Goal: Task Accomplishment & Management: Manage account settings

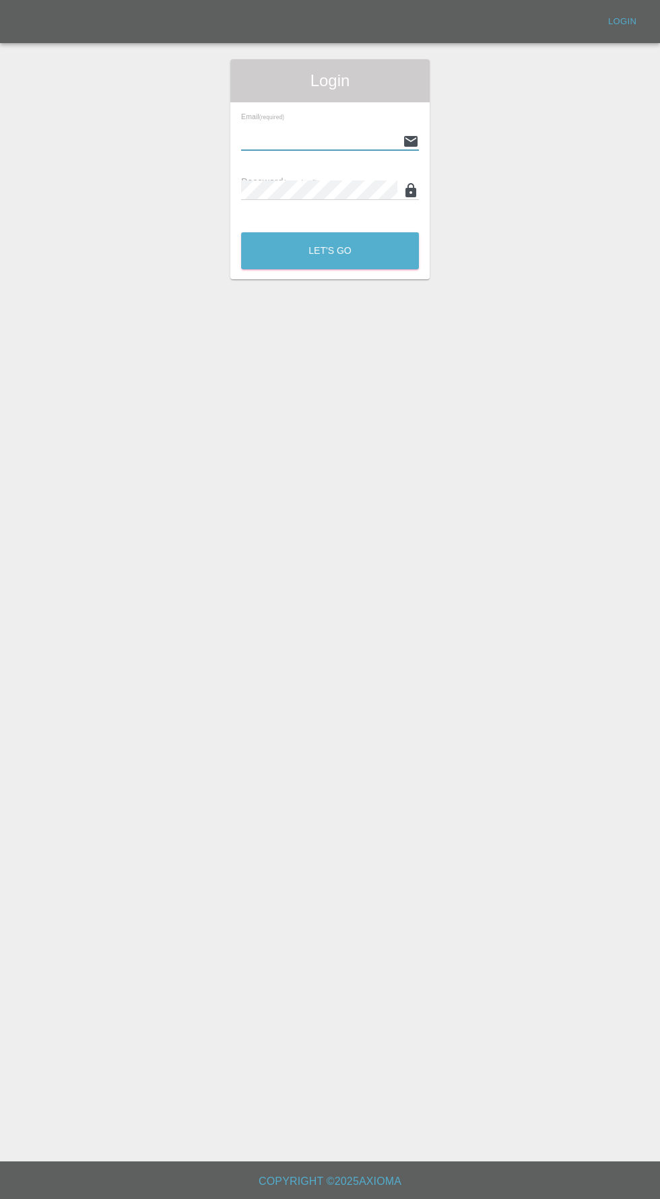
type input "[EMAIL_ADDRESS][DOMAIN_NAME]"
click at [241, 232] on button "Let's Go" at bounding box center [330, 250] width 178 height 37
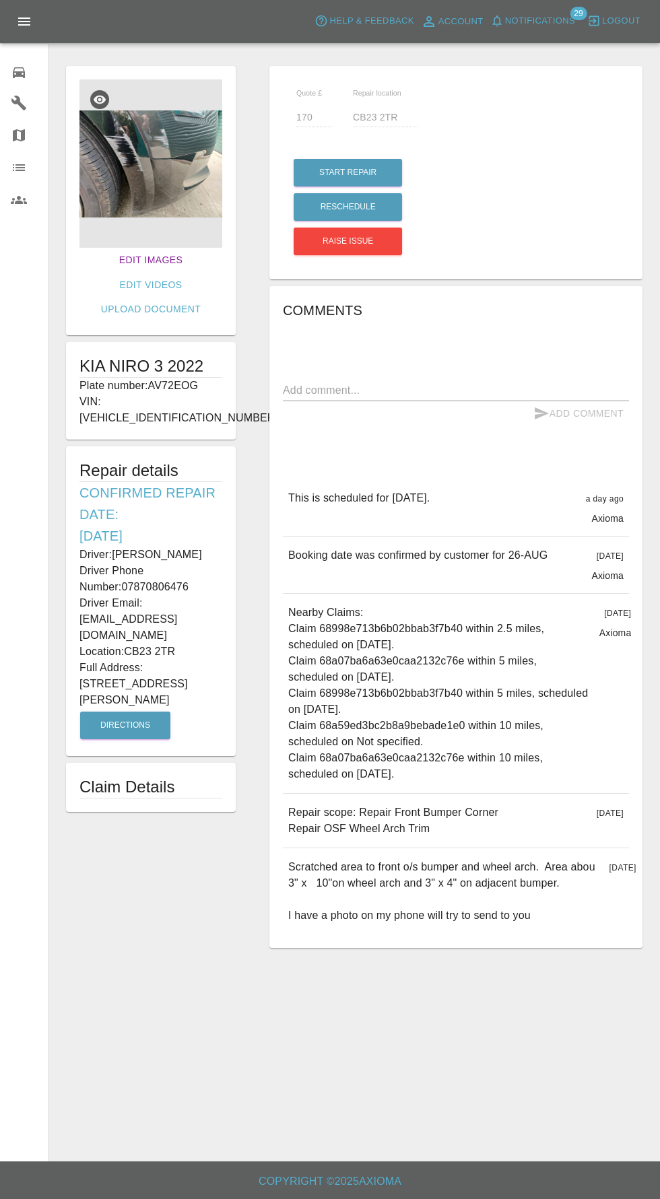
click at [114, 258] on link "Edit Images" at bounding box center [151, 260] width 74 height 25
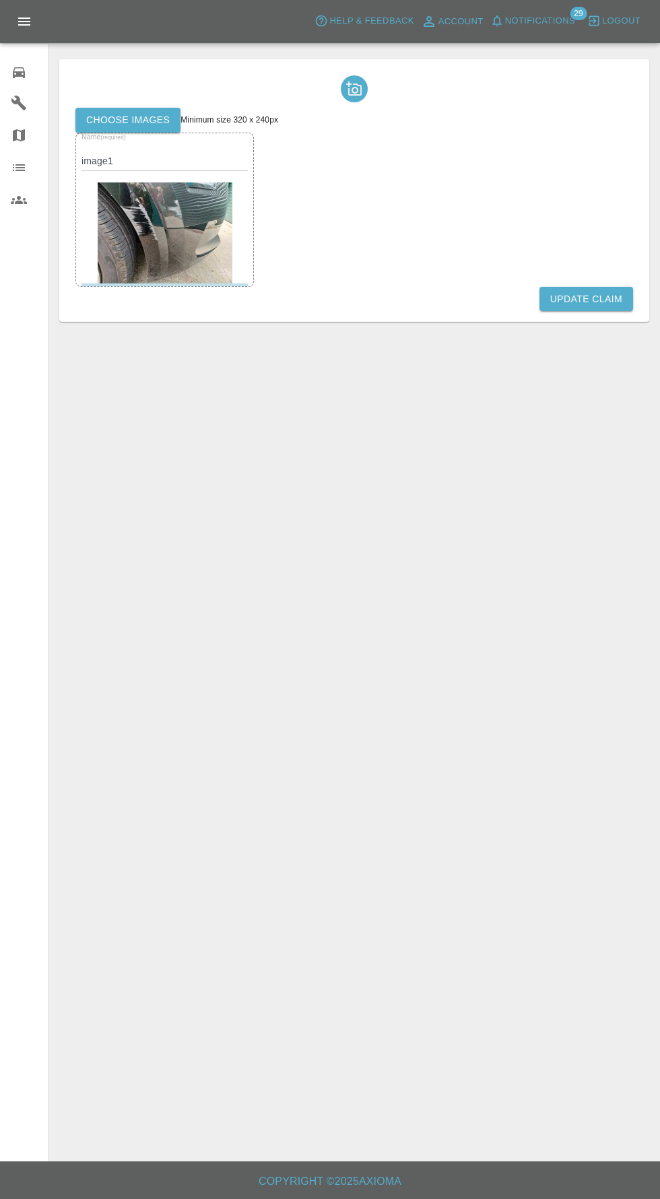
click at [112, 112] on label "Choose images" at bounding box center [127, 120] width 105 height 25
click at [0, 0] on input "Choose images" at bounding box center [0, 0] width 0 height 0
click at [591, 304] on button "Update Claim" at bounding box center [586, 299] width 94 height 25
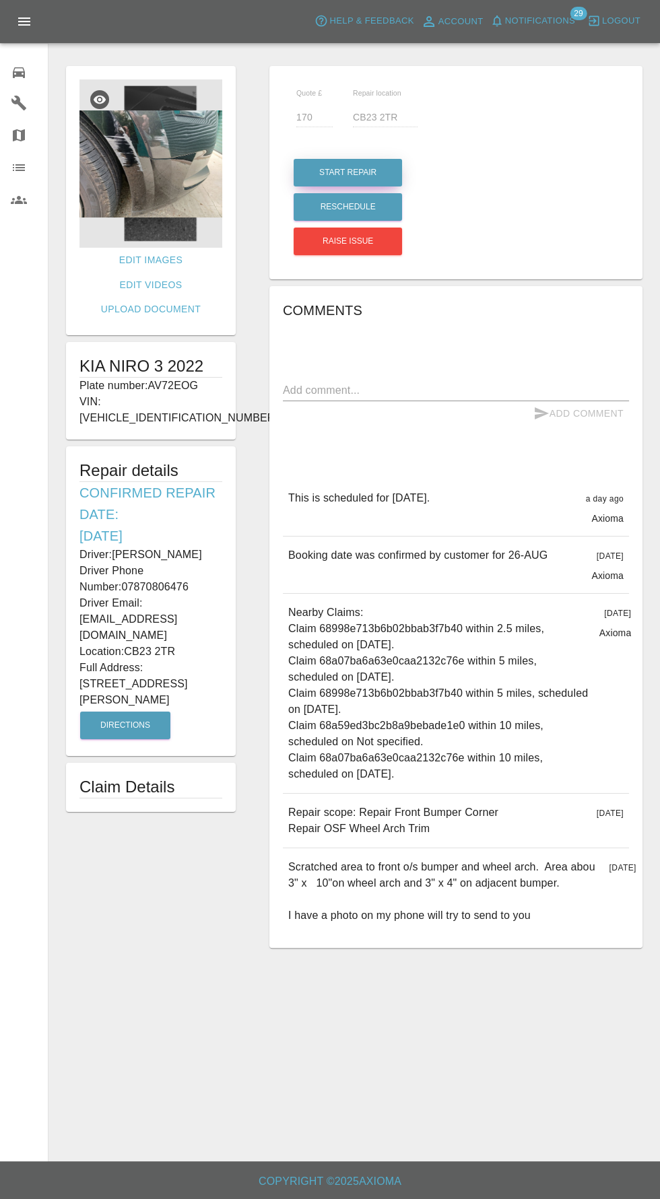
click at [341, 172] on button "Start Repair" at bounding box center [347, 173] width 108 height 28
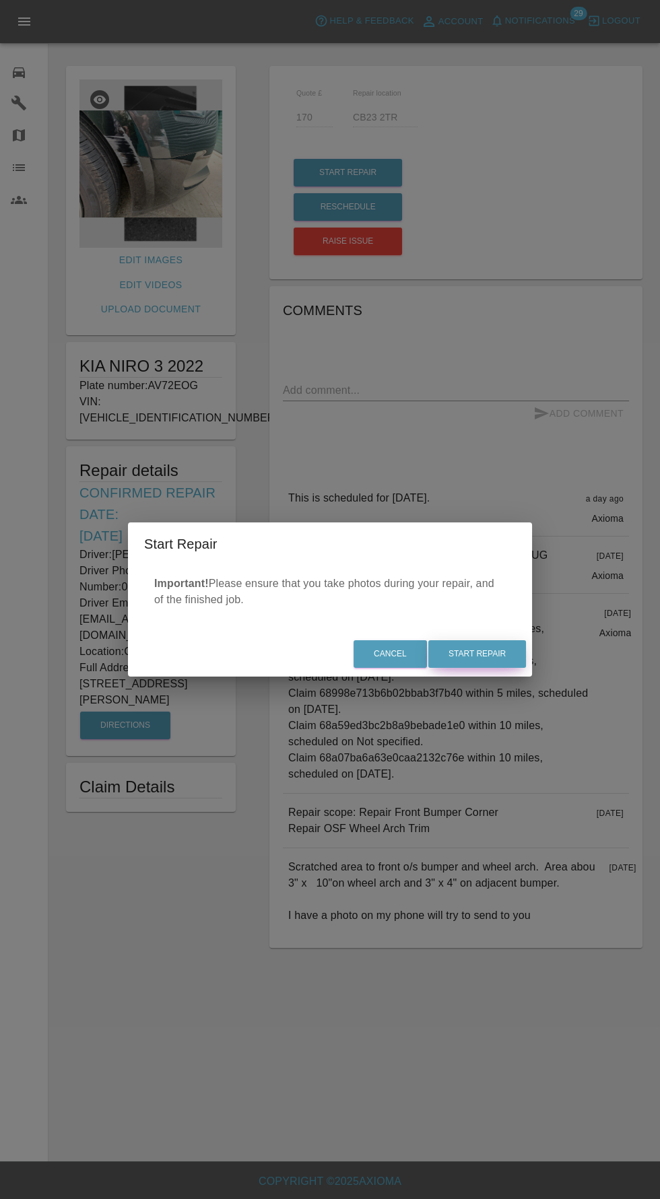
click at [501, 662] on button "Start Repair" at bounding box center [477, 654] width 98 height 28
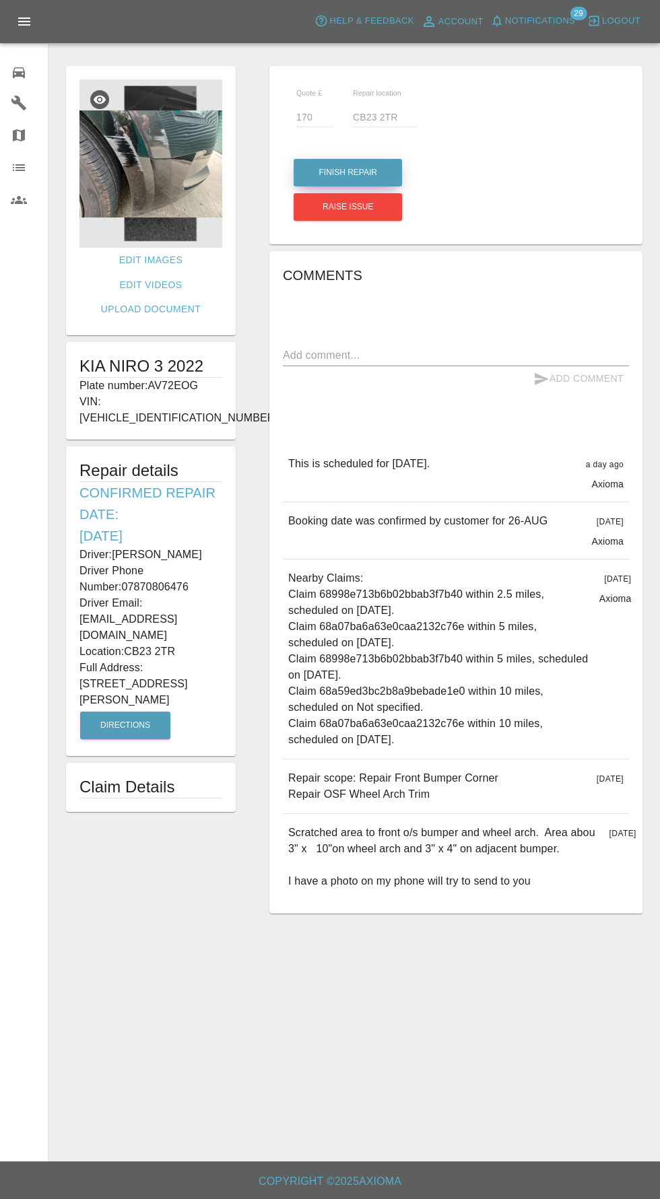
click at [343, 177] on button "Finish Repair" at bounding box center [347, 173] width 108 height 28
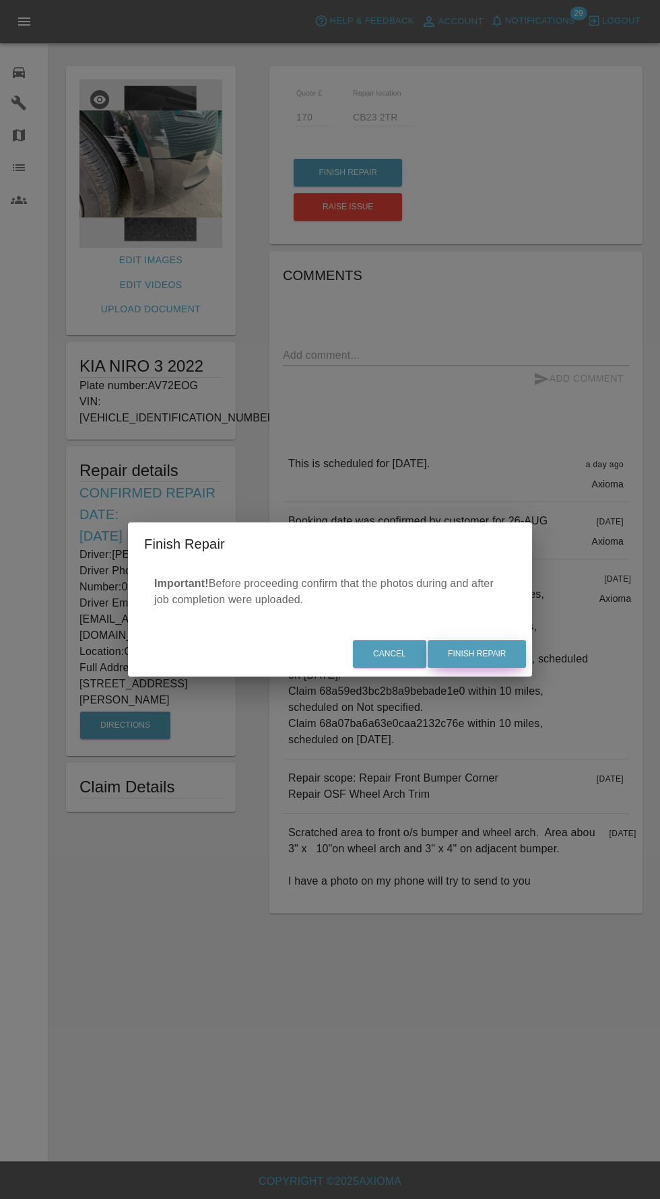
click at [511, 660] on button "Finish Repair" at bounding box center [476, 654] width 98 height 28
click at [500, 669] on div "Cancel Finish Repair" at bounding box center [330, 653] width 404 height 45
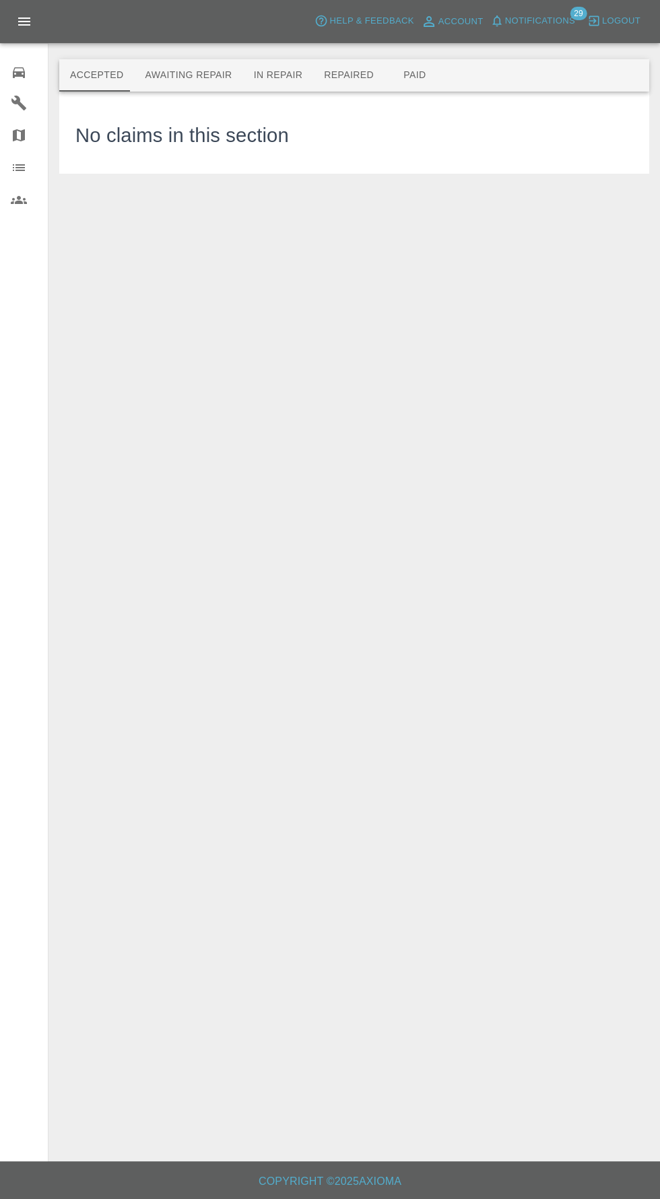
click at [162, 74] on button "Awaiting Repair" at bounding box center [188, 75] width 108 height 32
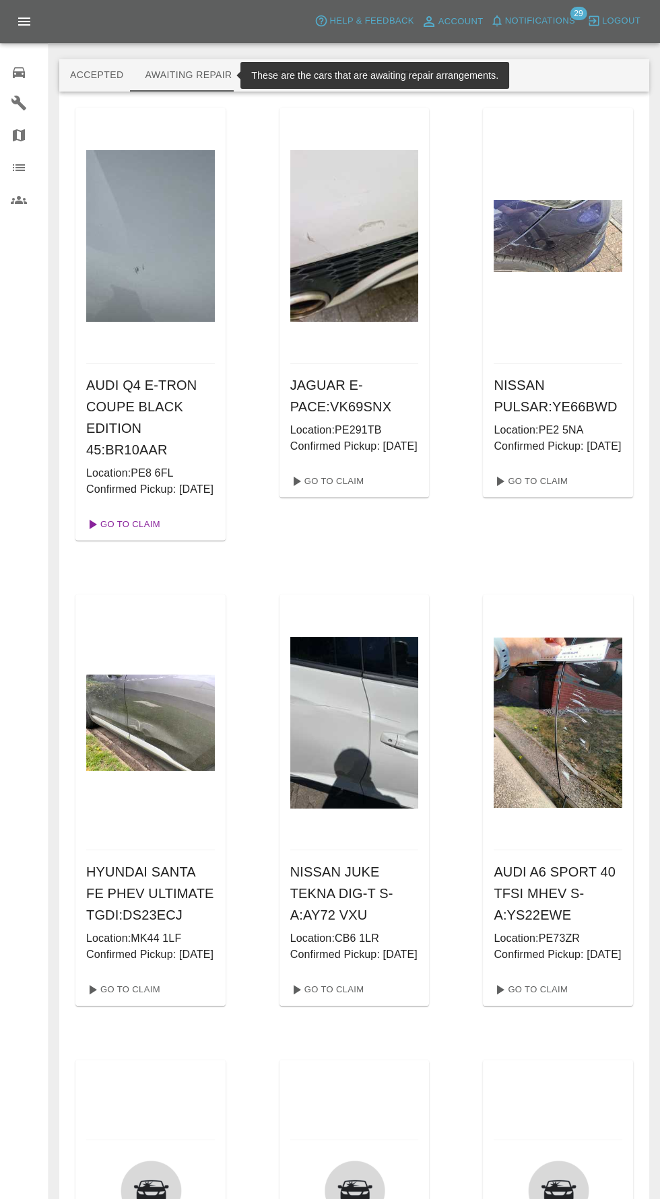
click at [122, 535] on link "Go To Claim" at bounding box center [122, 525] width 83 height 22
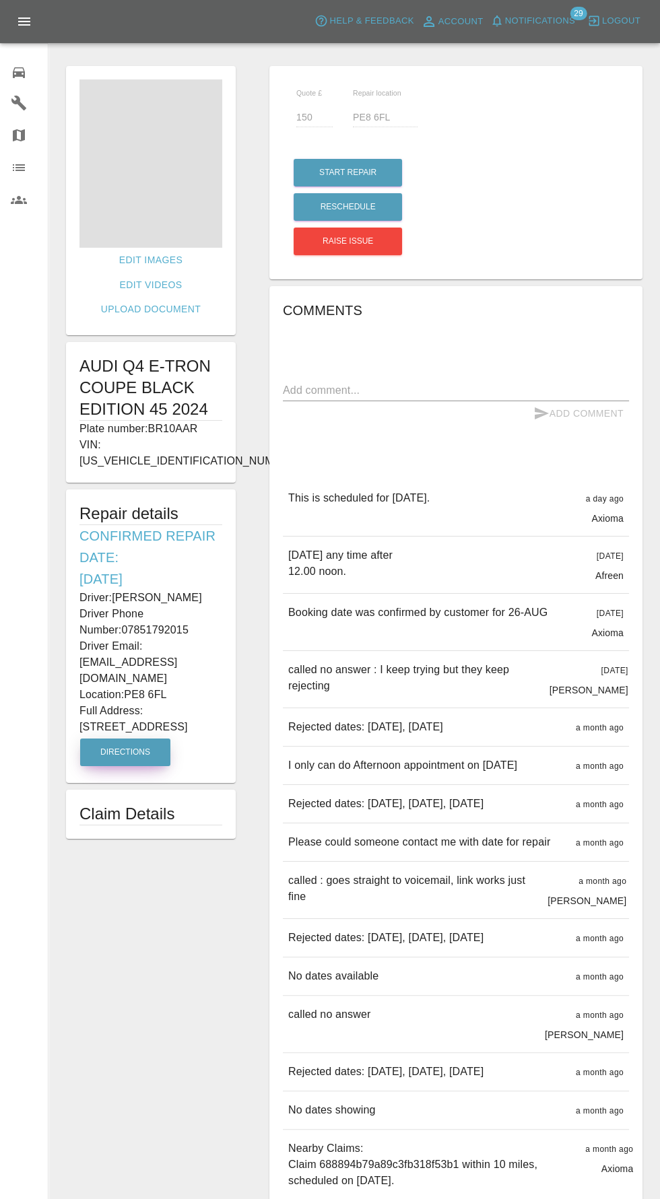
click at [116, 738] on button "Directions" at bounding box center [125, 752] width 90 height 28
